Goal: Task Accomplishment & Management: Complete application form

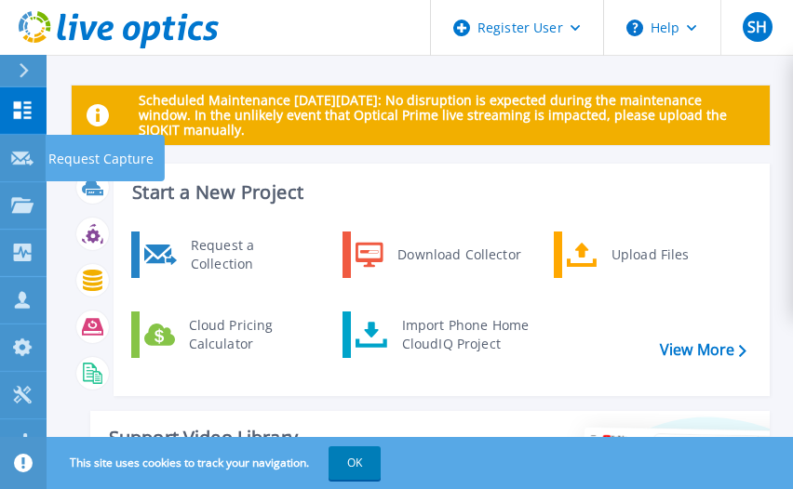
click at [59, 150] on p "Request Capture" at bounding box center [100, 159] width 105 height 48
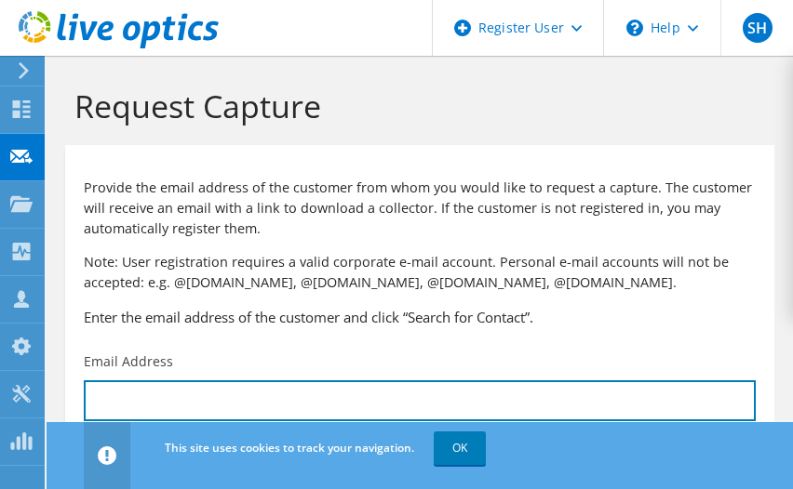
click at [167, 396] on input "text" at bounding box center [420, 400] width 672 height 41
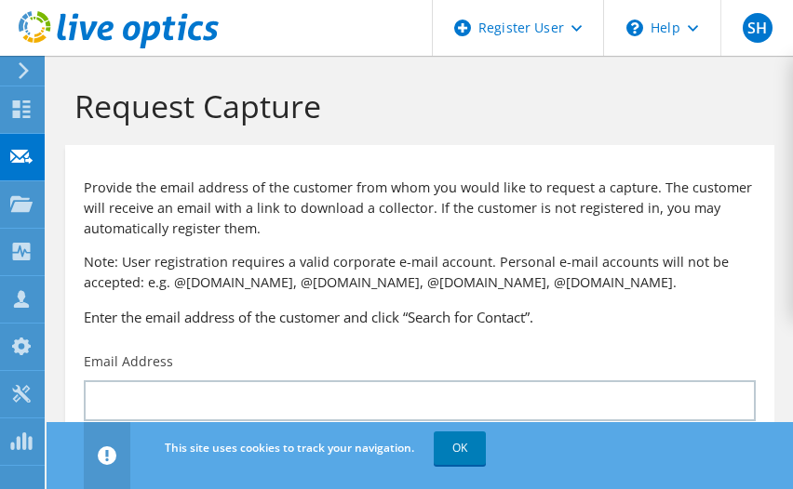
click at [464, 453] on link "OK" at bounding box center [459, 448] width 52 height 33
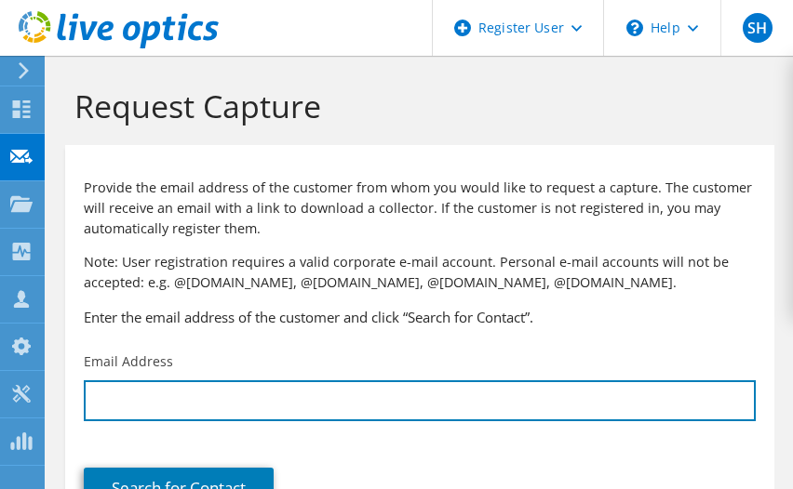
click at [219, 397] on input "text" at bounding box center [420, 400] width 672 height 41
paste input "[EMAIL_ADDRESS][DOMAIN_NAME]"
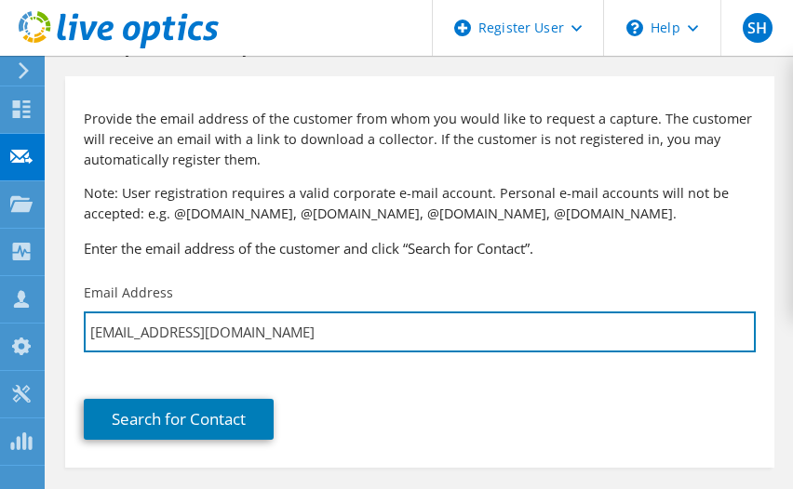
scroll to position [93, 0]
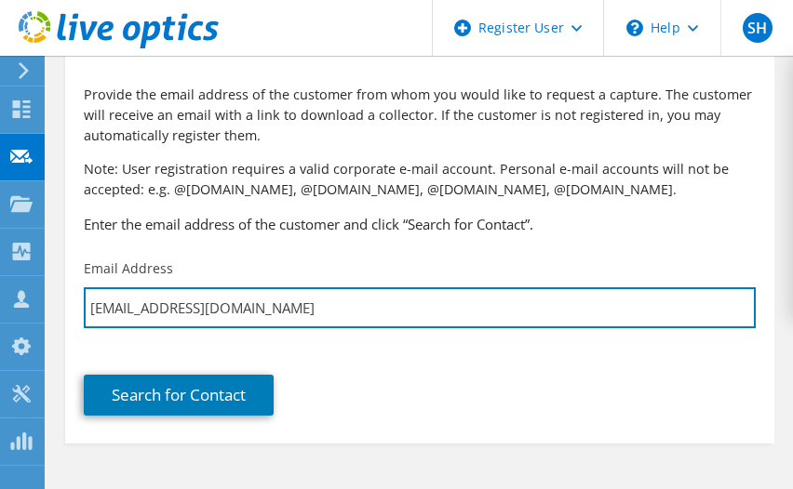
type input "[EMAIL_ADDRESS][DOMAIN_NAME]"
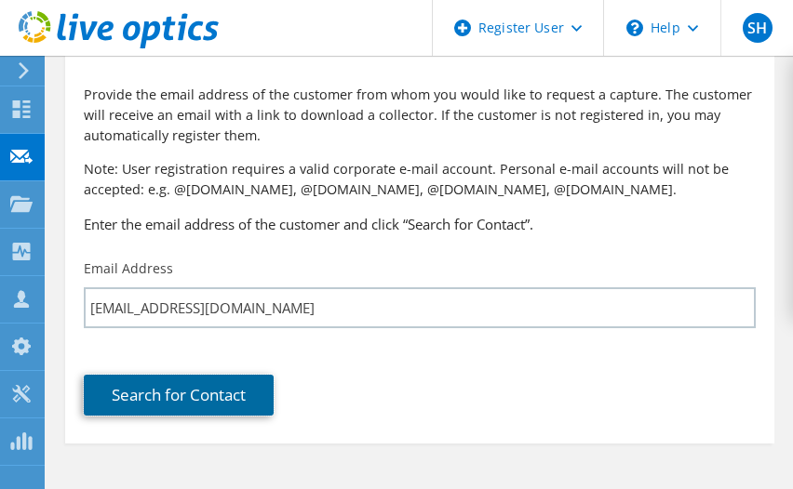
click at [201, 380] on link "Search for Contact" at bounding box center [179, 395] width 190 height 41
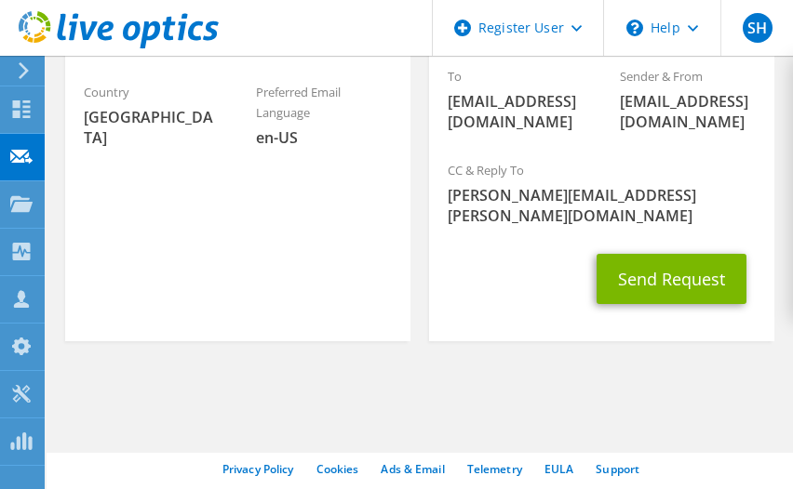
scroll to position [514, 0]
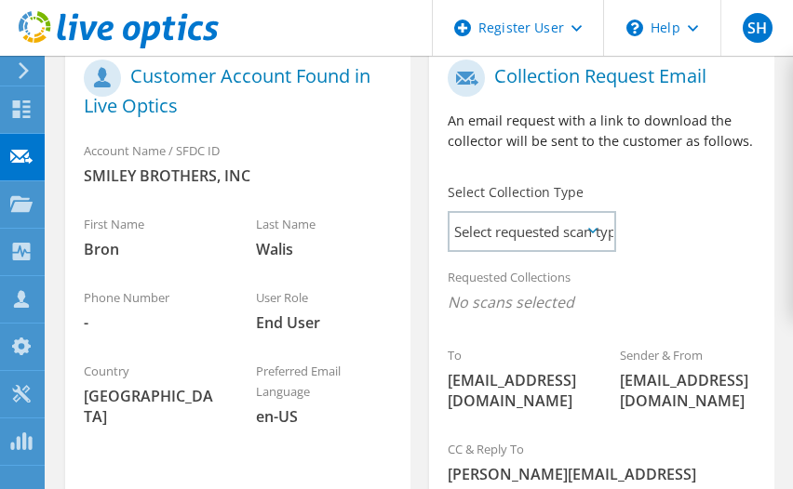
click at [607, 241] on span "Select requested scan types" at bounding box center [531, 231] width 164 height 37
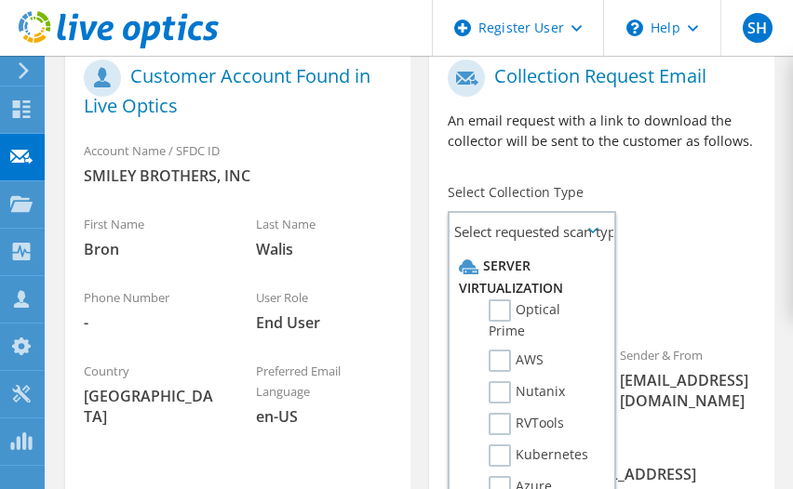
click at [497, 313] on label "Optical Prime" at bounding box center [541, 320] width 106 height 41
click at [0, 0] on input "Optical Prime" at bounding box center [0, 0] width 0 height 0
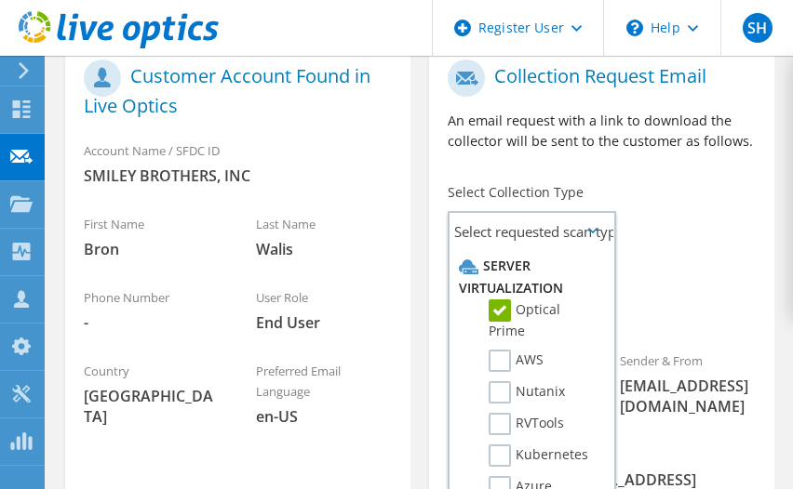
scroll to position [607, 0]
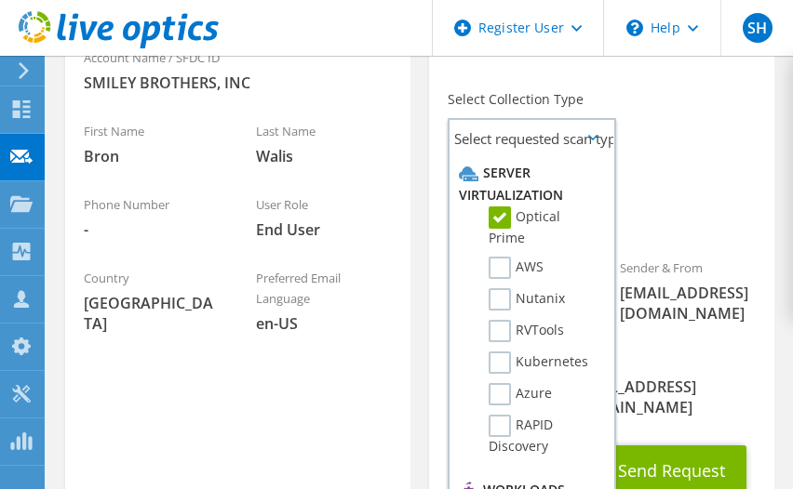
click at [661, 176] on div "Requested Collections No scans selected Optical Prime" at bounding box center [601, 202] width 345 height 74
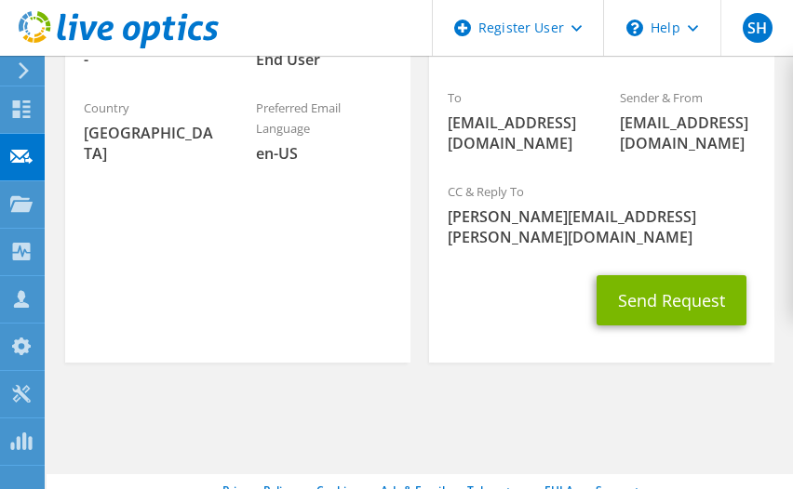
scroll to position [794, 0]
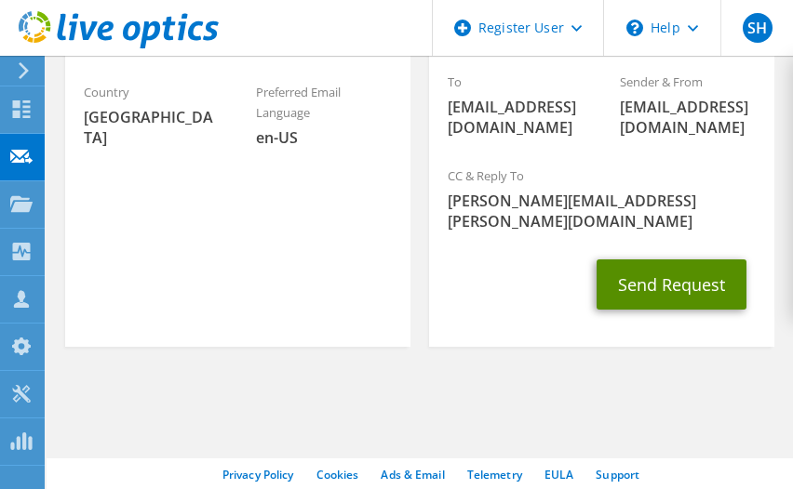
click at [652, 275] on button "Send Request" at bounding box center [671, 285] width 150 height 50
